Goal: Entertainment & Leisure: Consume media (video, audio)

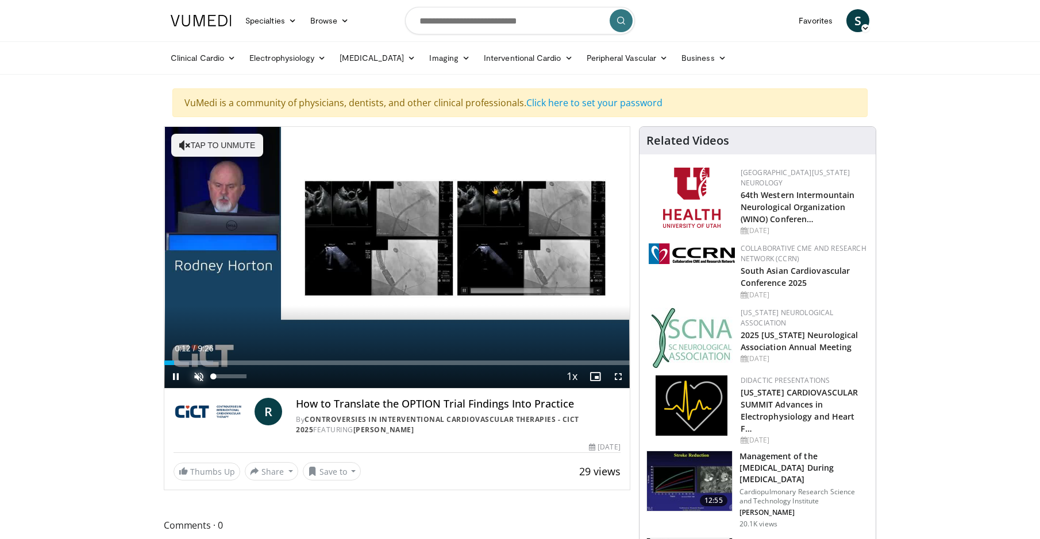
click at [197, 373] on span "Video Player" at bounding box center [198, 376] width 23 height 23
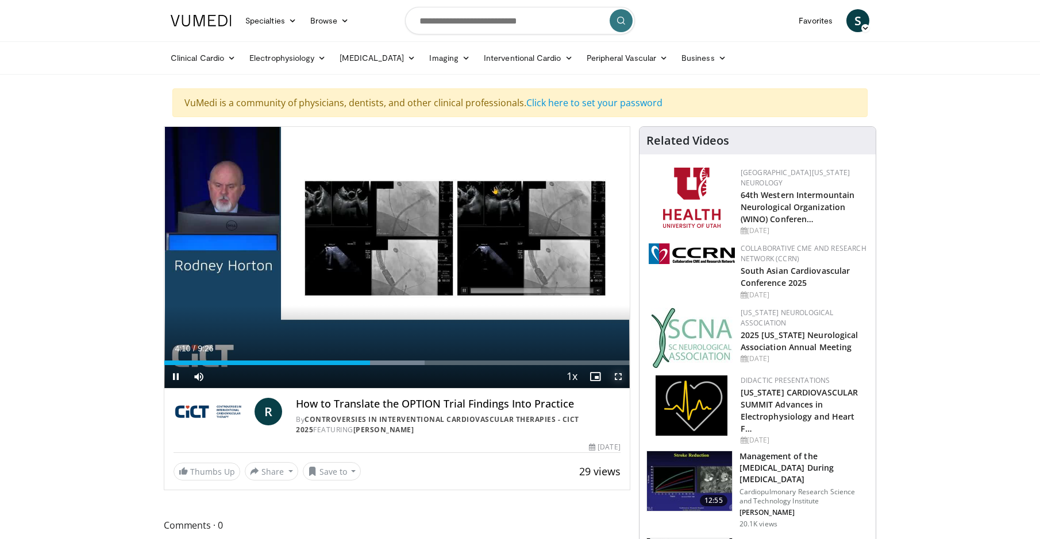
click at [619, 378] on span "Video Player" at bounding box center [618, 376] width 23 height 23
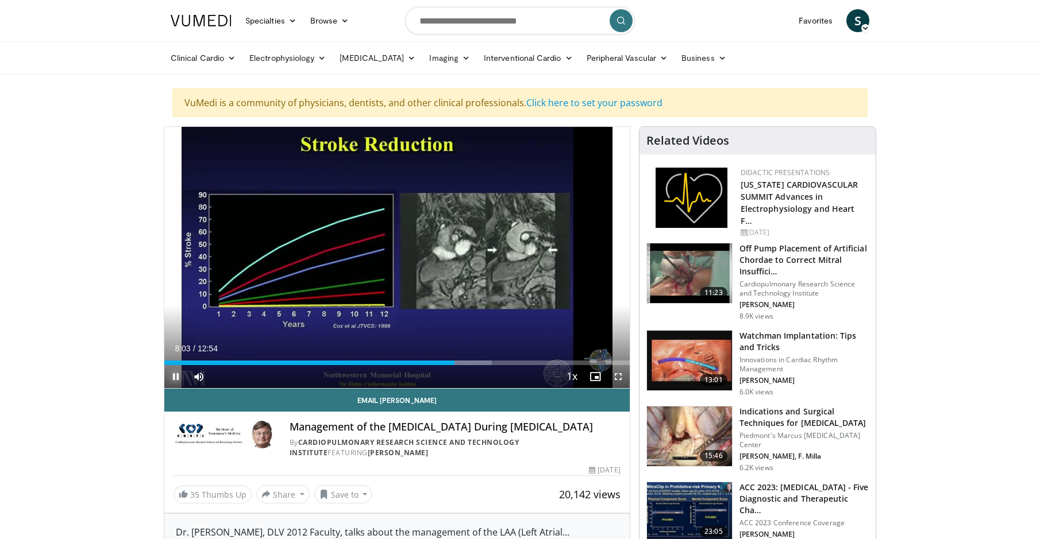
click at [175, 376] on span "Video Player" at bounding box center [175, 376] width 23 height 23
